Goal: Task Accomplishment & Management: Manage account settings

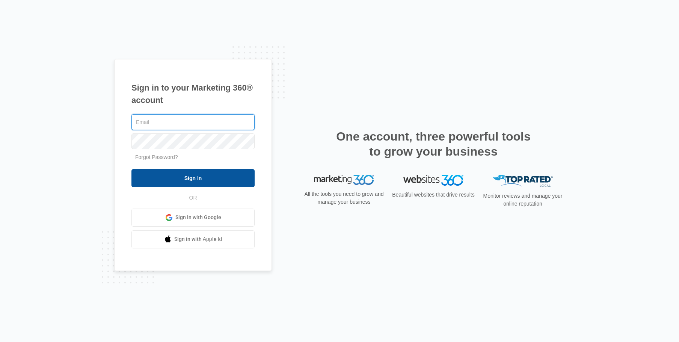
type input "[EMAIL_ADDRESS][DOMAIN_NAME]"
click at [199, 180] on input "Sign In" at bounding box center [192, 178] width 123 height 18
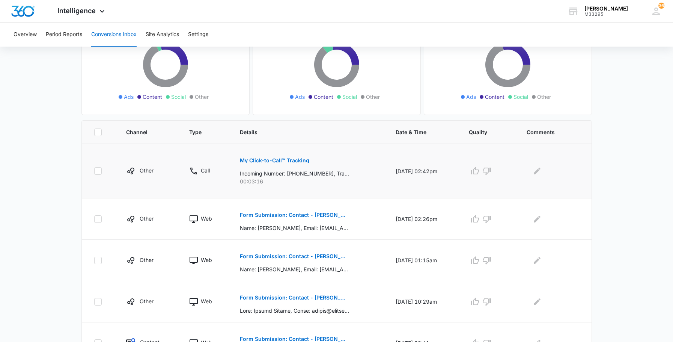
scroll to position [46, 0]
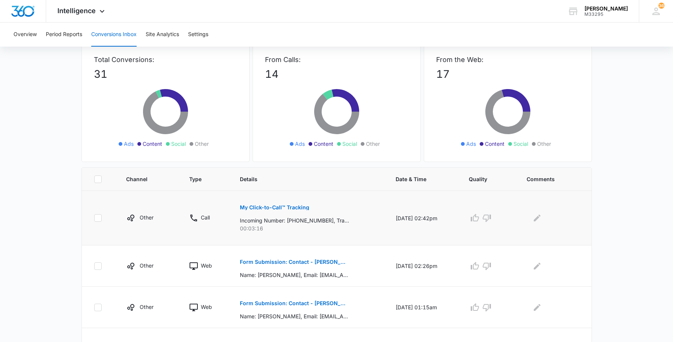
click at [267, 208] on p "My Click-to-Call™ Tracking" at bounding box center [274, 207] width 69 height 5
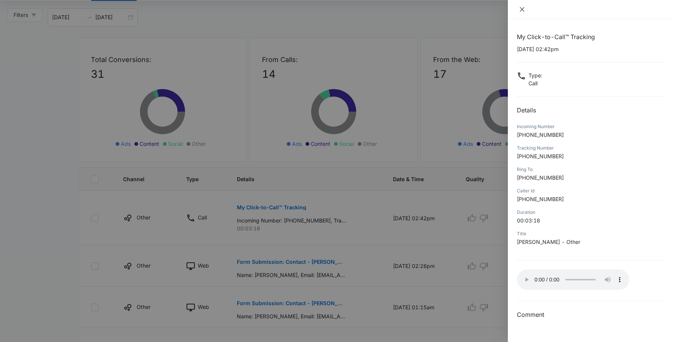
click at [523, 6] on button "Close" at bounding box center [522, 9] width 11 height 7
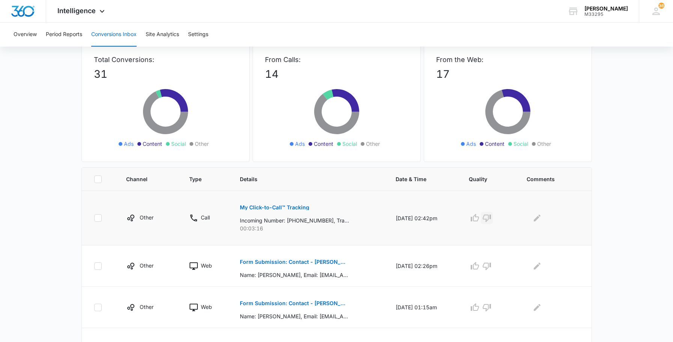
click at [491, 216] on icon "button" at bounding box center [486, 217] width 9 height 9
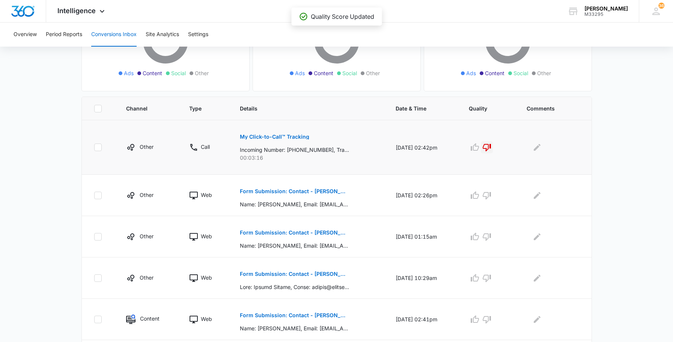
scroll to position [121, 0]
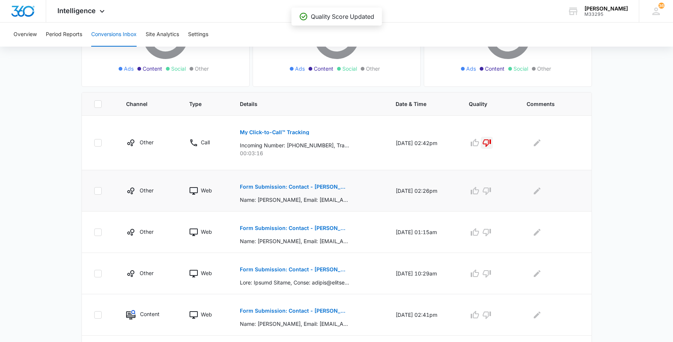
click at [313, 187] on p "Form Submission: Contact - [PERSON_NAME]" at bounding box center [294, 186] width 109 height 5
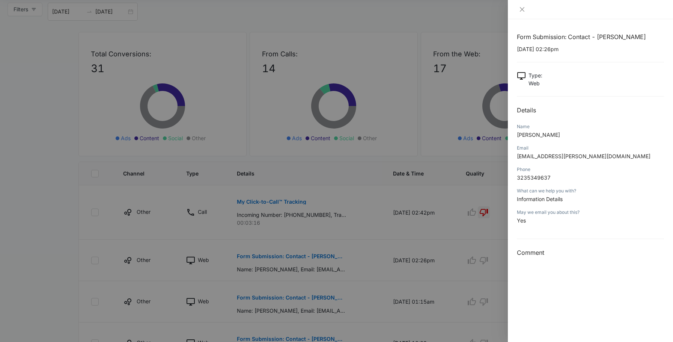
scroll to position [0, 0]
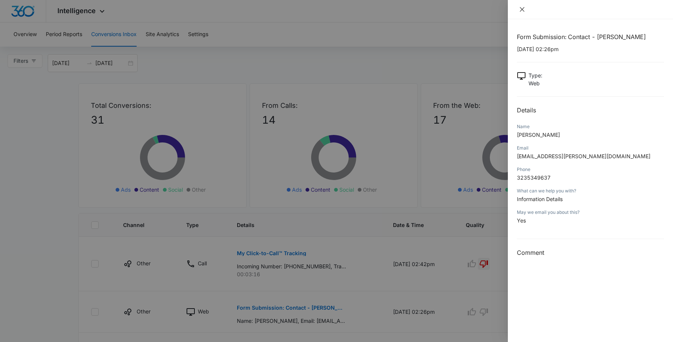
click at [522, 11] on icon "close" at bounding box center [522, 9] width 6 height 6
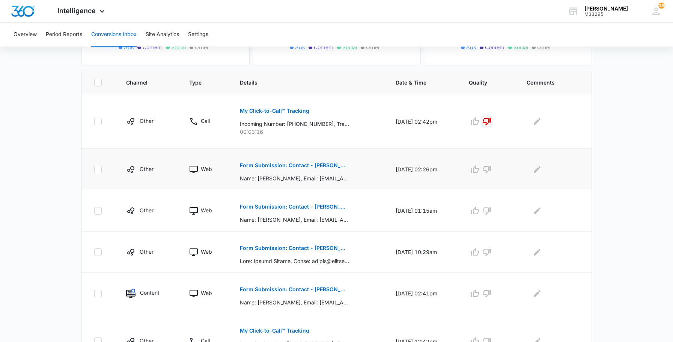
scroll to position [150, 0]
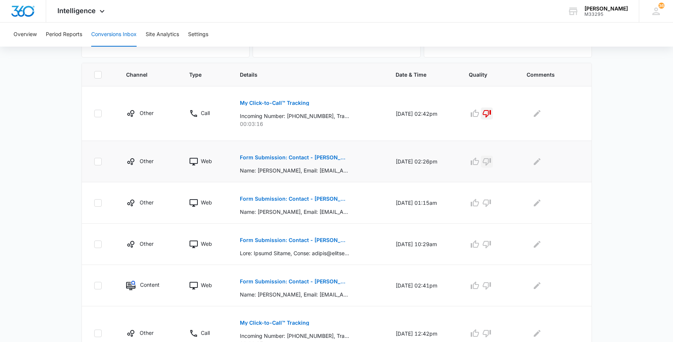
click at [491, 161] on icon "button" at bounding box center [486, 161] width 9 height 9
click at [264, 197] on p "Form Submission: Contact - [PERSON_NAME]" at bounding box center [294, 198] width 109 height 5
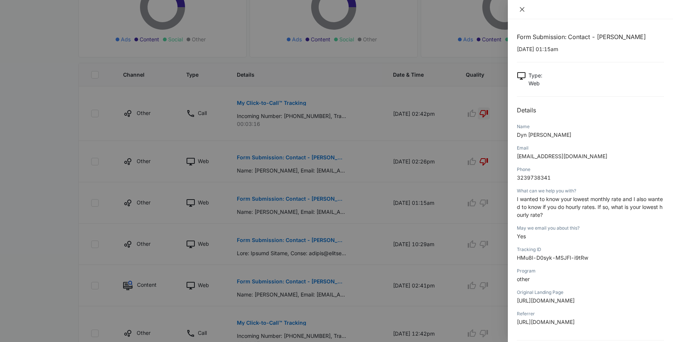
click at [521, 7] on icon "close" at bounding box center [522, 9] width 6 height 6
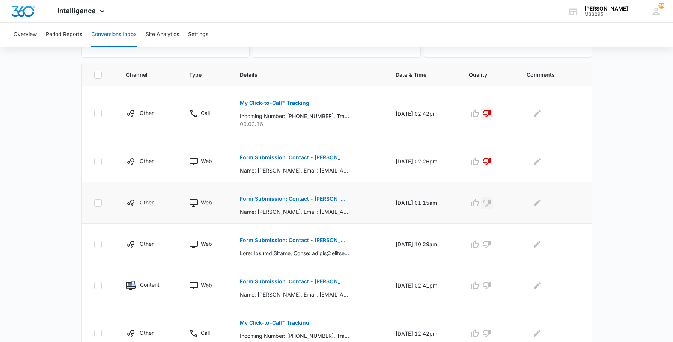
click at [491, 201] on icon "button" at bounding box center [486, 202] width 9 height 9
click at [299, 241] on p "Form Submission: Contact - [PERSON_NAME]" at bounding box center [294, 239] width 109 height 5
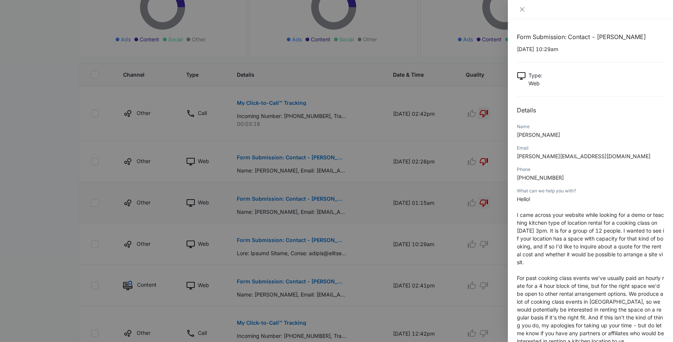
click at [427, 232] on div at bounding box center [336, 171] width 673 height 342
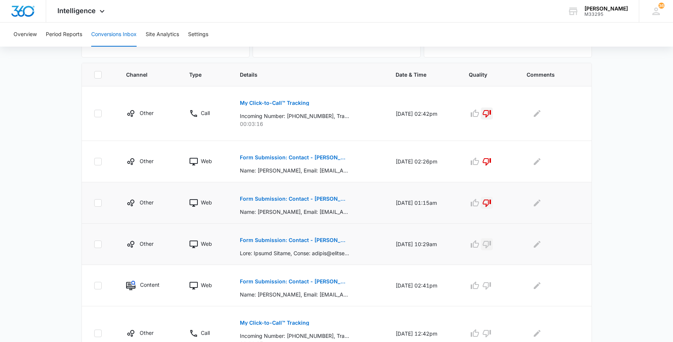
click at [491, 243] on icon "button" at bounding box center [487, 245] width 8 height 8
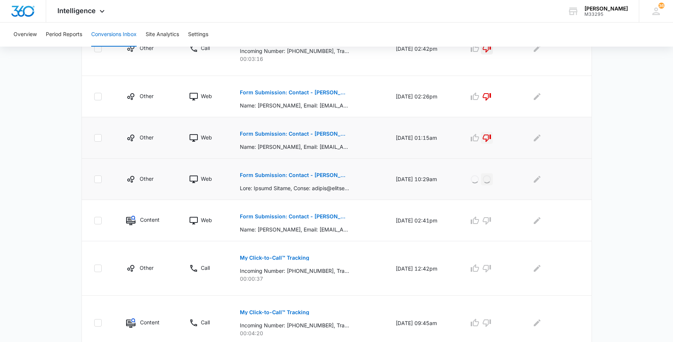
scroll to position [225, 0]
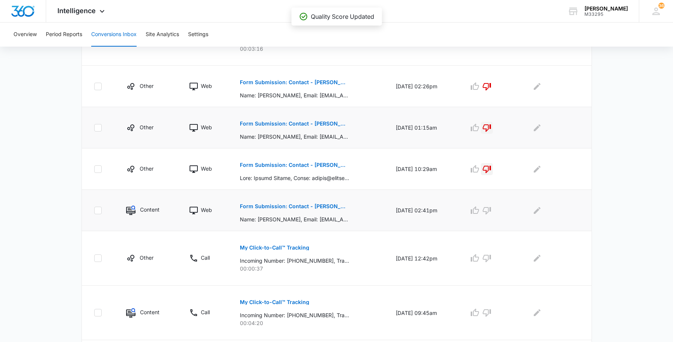
click at [284, 205] on p "Form Submission: Contact - [PERSON_NAME]" at bounding box center [294, 205] width 109 height 5
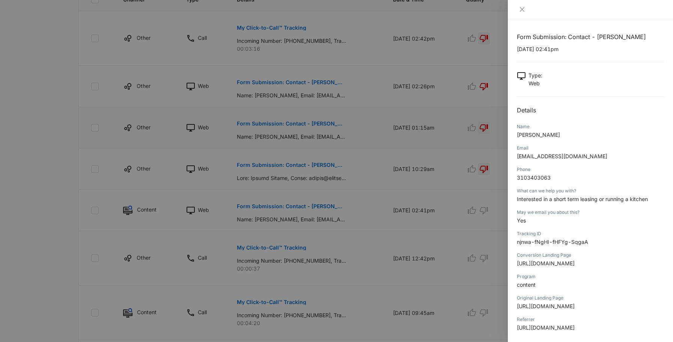
click at [410, 231] on div at bounding box center [336, 171] width 673 height 342
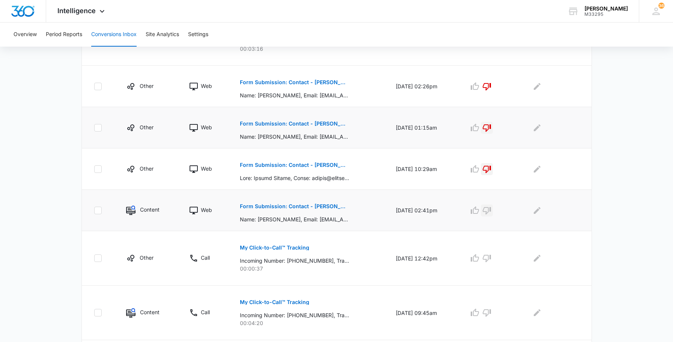
drag, startPoint x: 489, startPoint y: 209, endPoint x: 495, endPoint y: 224, distance: 15.7
click at [489, 209] on icon "button" at bounding box center [486, 210] width 9 height 9
click at [276, 247] on p "My Click-to-Call™ Tracking" at bounding box center [274, 247] width 69 height 5
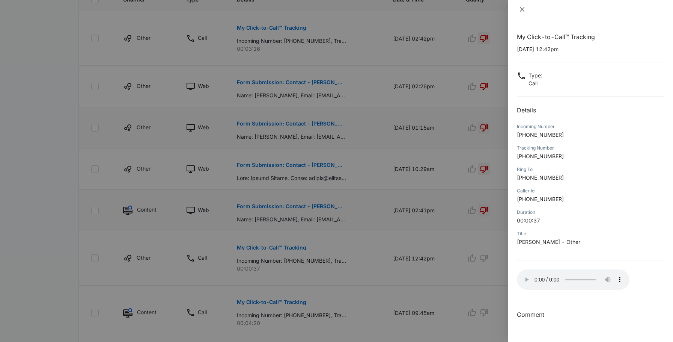
click at [521, 11] on icon "close" at bounding box center [522, 9] width 5 height 5
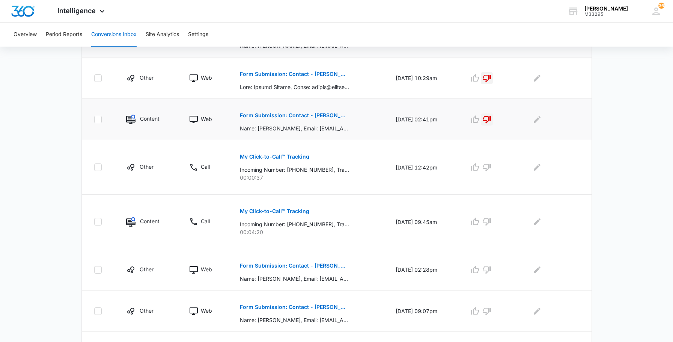
scroll to position [338, 0]
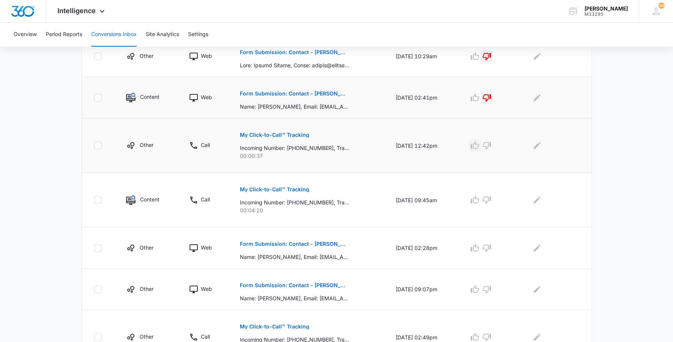
click at [479, 144] on icon "button" at bounding box center [475, 145] width 8 height 8
click at [289, 193] on button "My Click-to-Call™ Tracking" at bounding box center [274, 189] width 69 height 18
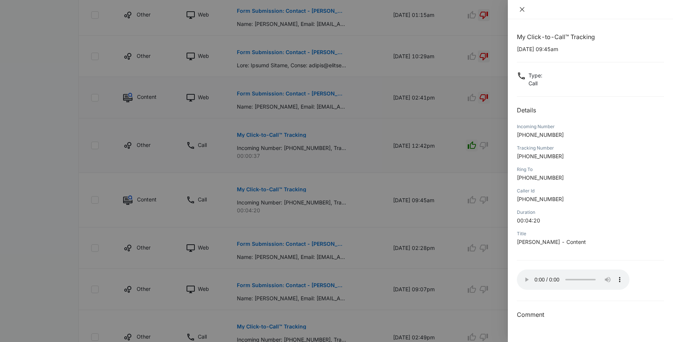
click at [521, 10] on icon "close" at bounding box center [522, 9] width 5 height 5
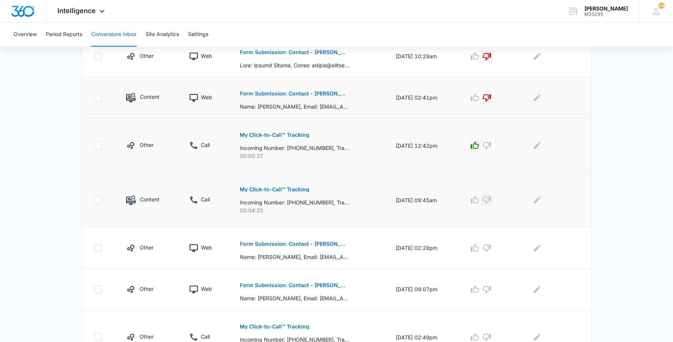
click at [491, 199] on icon "button" at bounding box center [486, 199] width 9 height 9
click at [320, 243] on p "Form Submission: Contact - [PERSON_NAME]" at bounding box center [294, 243] width 109 height 5
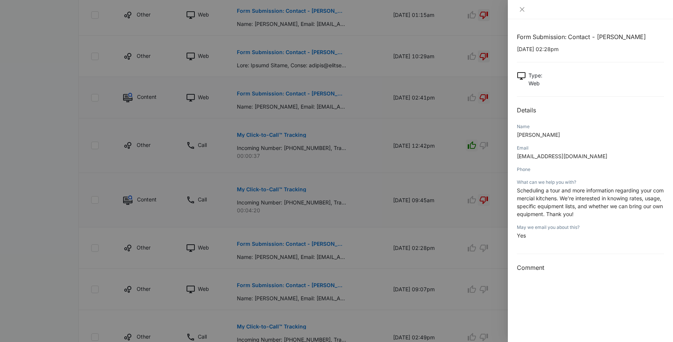
click at [320, 241] on div at bounding box center [336, 171] width 673 height 342
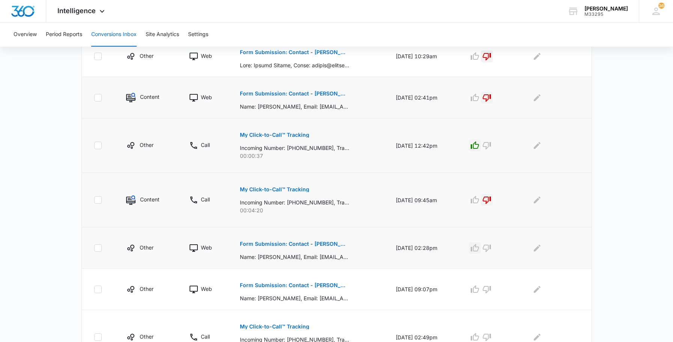
click at [479, 249] on icon "button" at bounding box center [475, 248] width 8 height 8
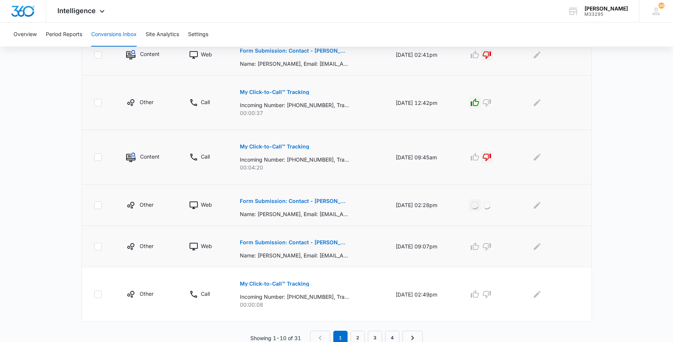
scroll to position [384, 0]
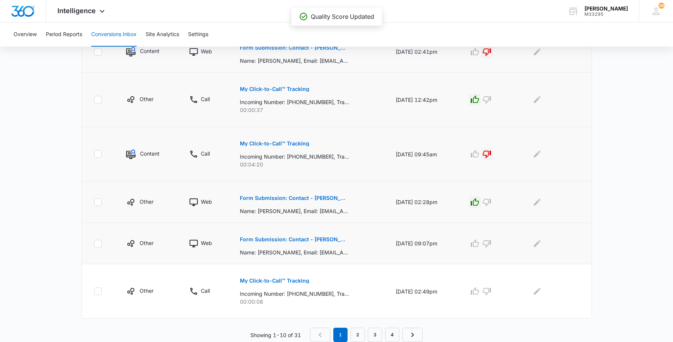
click at [313, 239] on p "Form Submission: Contact - [PERSON_NAME]" at bounding box center [294, 238] width 109 height 5
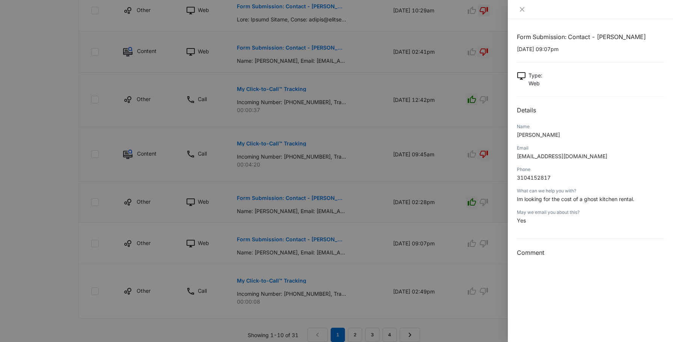
click at [483, 274] on div at bounding box center [336, 171] width 673 height 342
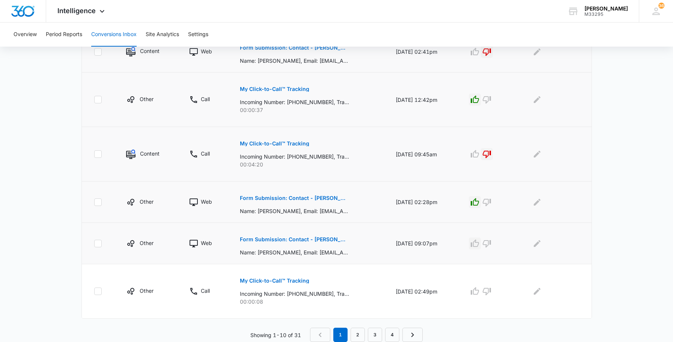
click at [479, 246] on icon "button" at bounding box center [475, 243] width 8 height 8
click at [281, 277] on button "My Click-to-Call™ Tracking" at bounding box center [274, 280] width 69 height 18
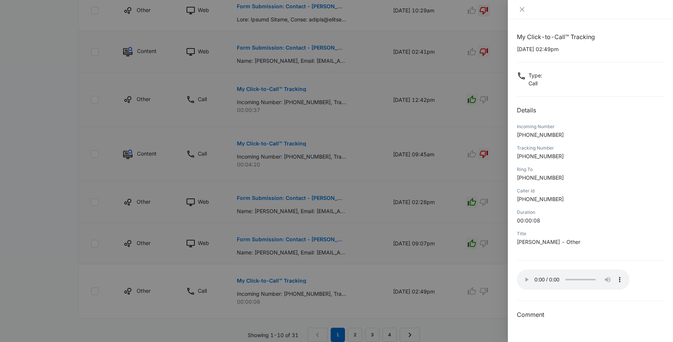
click at [481, 308] on div at bounding box center [336, 171] width 673 height 342
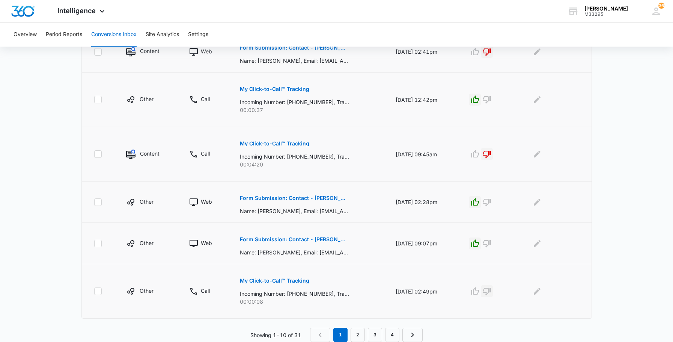
click at [488, 291] on icon "button" at bounding box center [486, 290] width 9 height 9
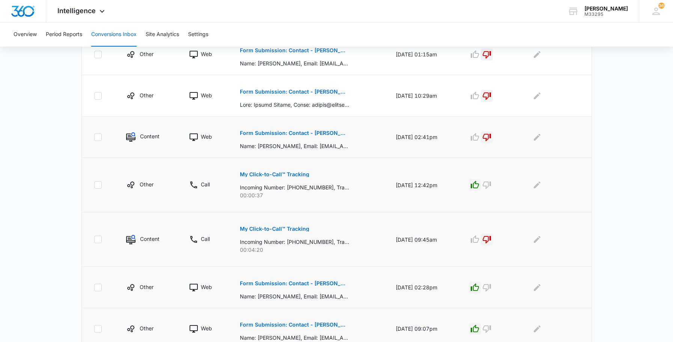
scroll to position [196, 0]
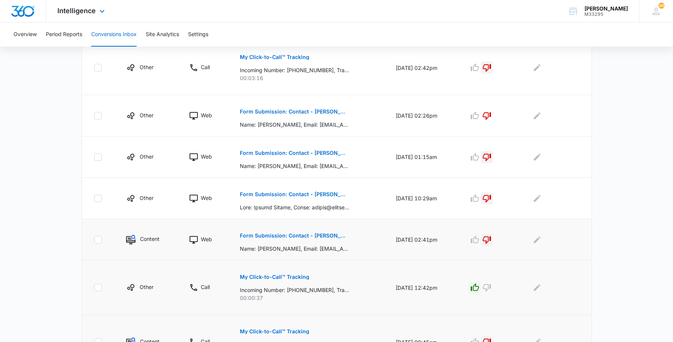
click at [29, 10] on img "Dashboard" at bounding box center [23, 11] width 24 height 11
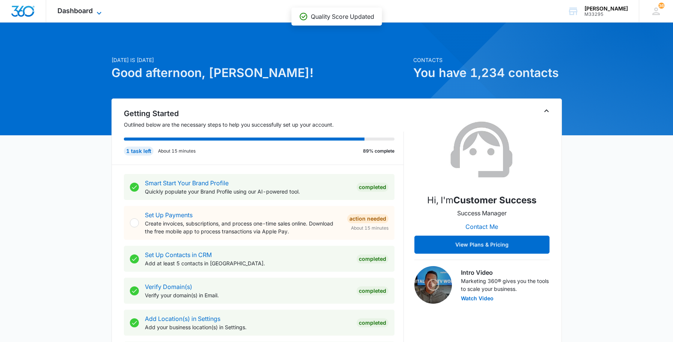
click at [84, 11] on span "Dashboard" at bounding box center [74, 11] width 35 height 8
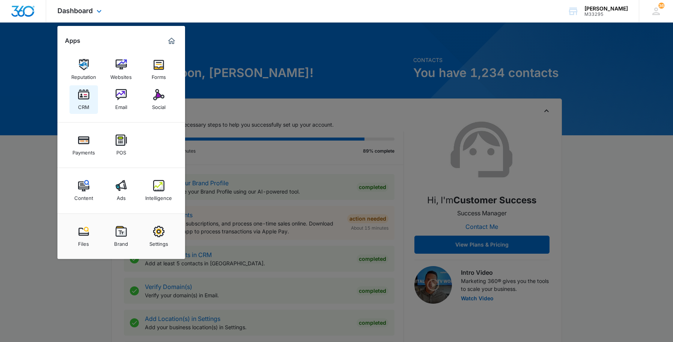
click at [87, 98] on img at bounding box center [83, 94] width 11 height 11
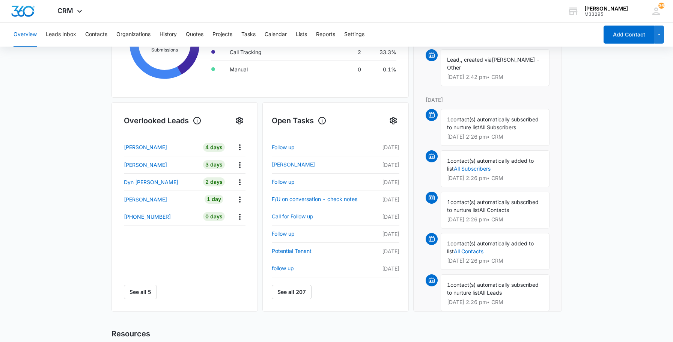
scroll to position [188, 0]
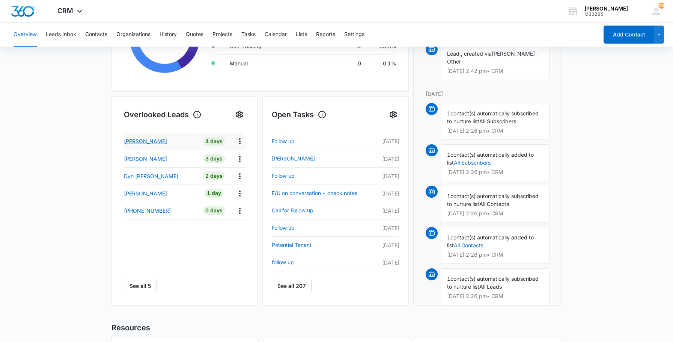
click at [148, 140] on p "[PERSON_NAME]" at bounding box center [145, 141] width 43 height 8
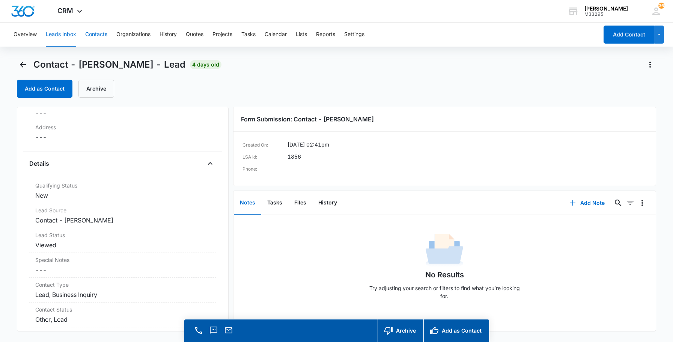
click at [101, 32] on button "Contacts" at bounding box center [96, 35] width 22 height 24
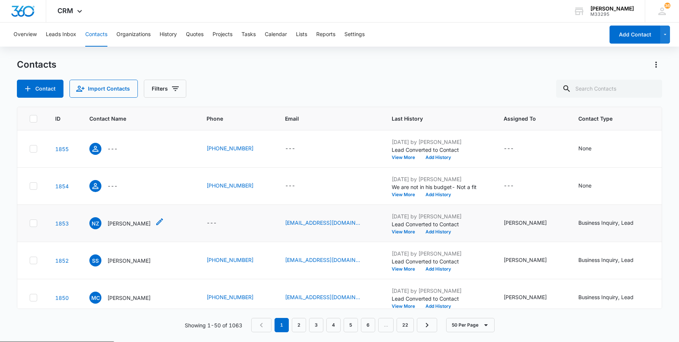
click at [132, 223] on p "[PERSON_NAME]" at bounding box center [128, 223] width 43 height 8
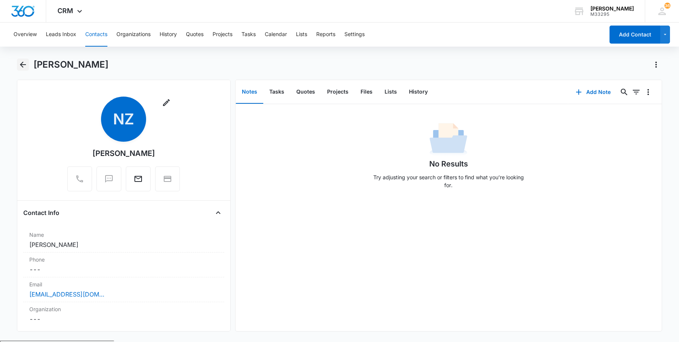
click at [22, 64] on icon "Back" at bounding box center [22, 64] width 9 height 9
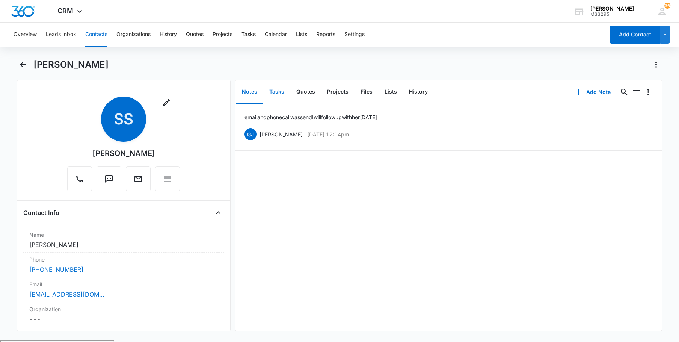
click at [272, 91] on button "Tasks" at bounding box center [276, 91] width 27 height 23
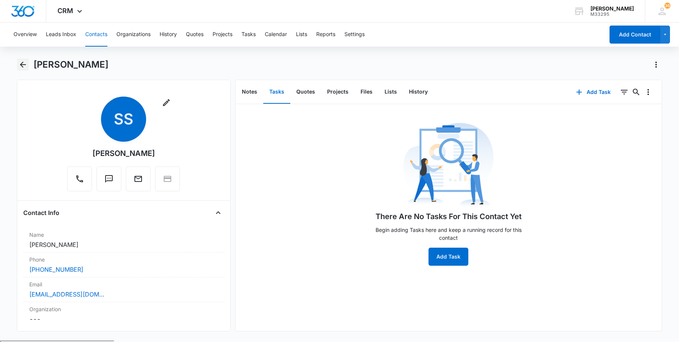
click at [23, 64] on icon "Back" at bounding box center [22, 64] width 9 height 9
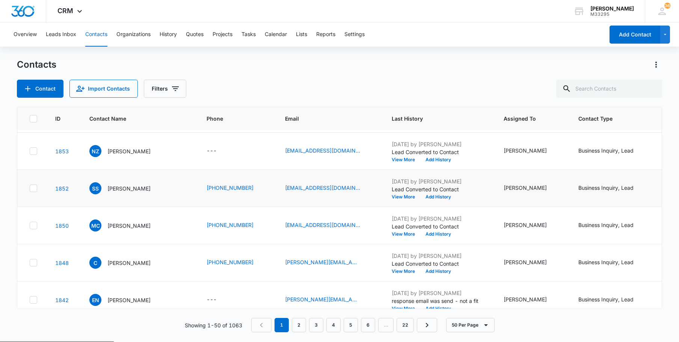
scroll to position [75, 0]
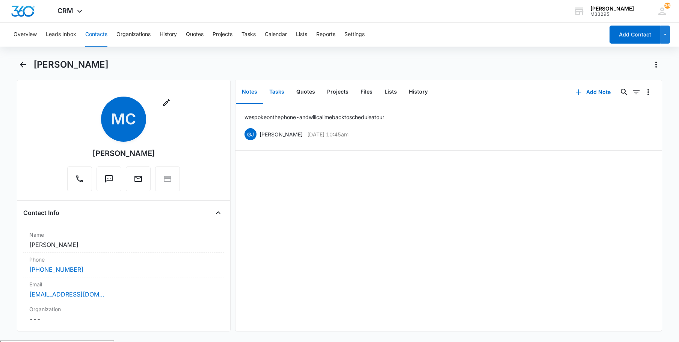
click at [275, 90] on button "Tasks" at bounding box center [276, 91] width 27 height 23
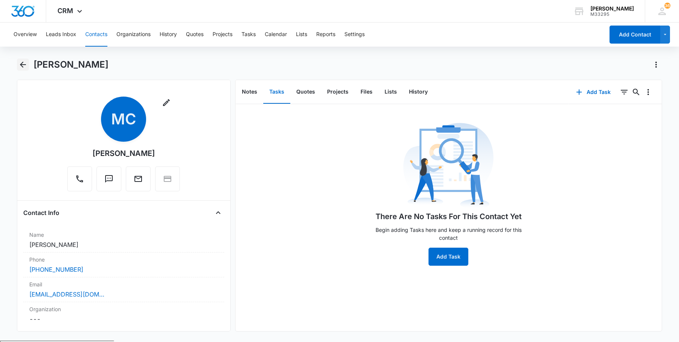
drag, startPoint x: 23, startPoint y: 65, endPoint x: 20, endPoint y: 69, distance: 5.6
click at [23, 65] on icon "Back" at bounding box center [23, 65] width 6 height 6
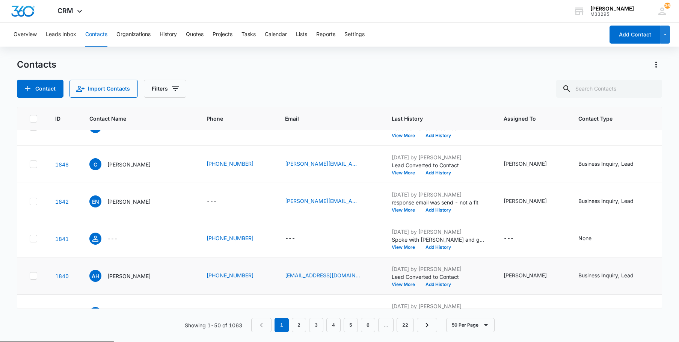
scroll to position [225, 0]
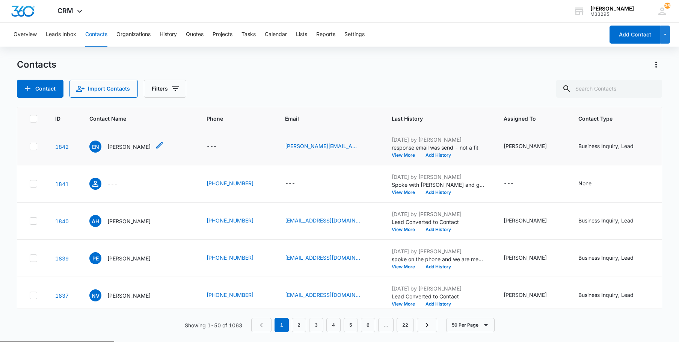
click at [129, 146] on p "[PERSON_NAME]" at bounding box center [128, 147] width 43 height 8
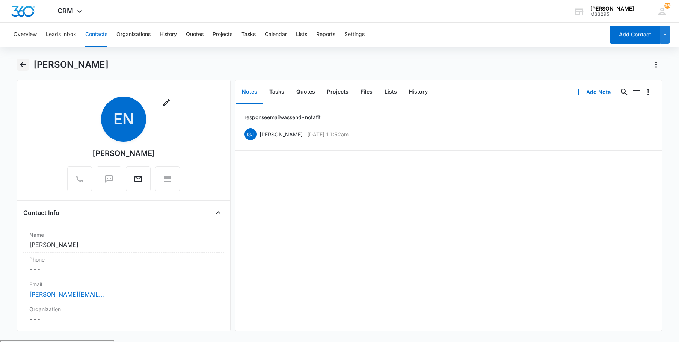
click at [21, 64] on icon "Back" at bounding box center [23, 65] width 6 height 6
